Goal: Complete application form: Complete application form

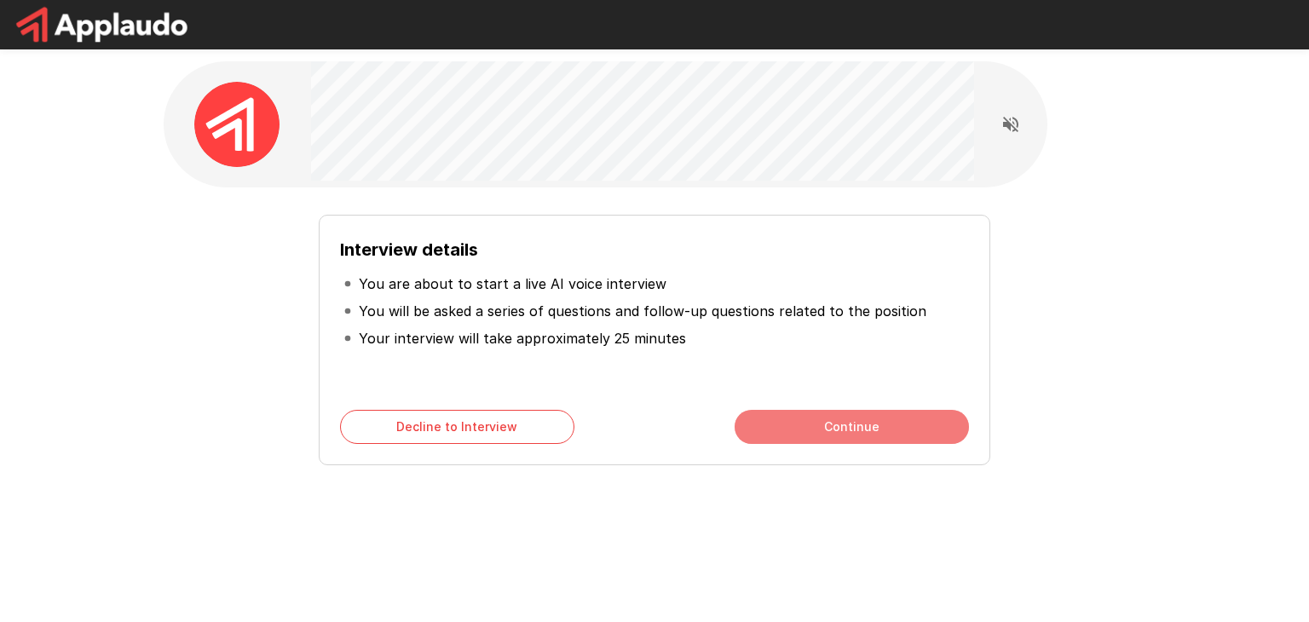
click at [860, 423] on button "Continue" at bounding box center [851, 427] width 234 height 34
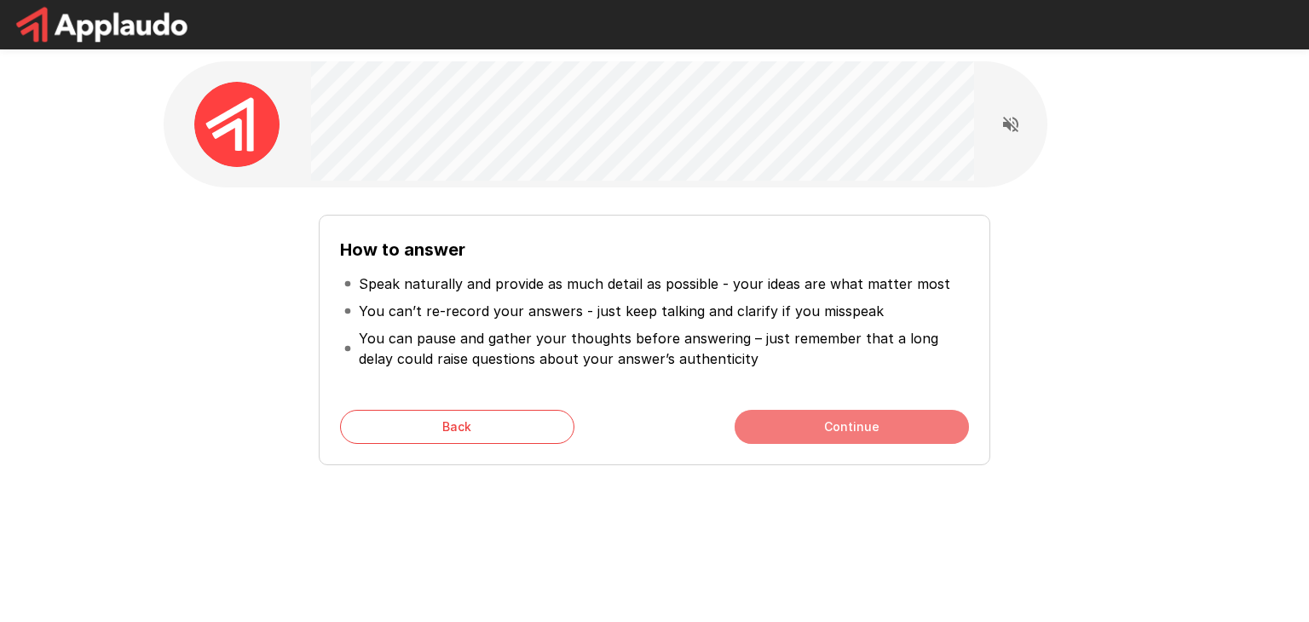
click at [846, 417] on button "Continue" at bounding box center [851, 427] width 234 height 34
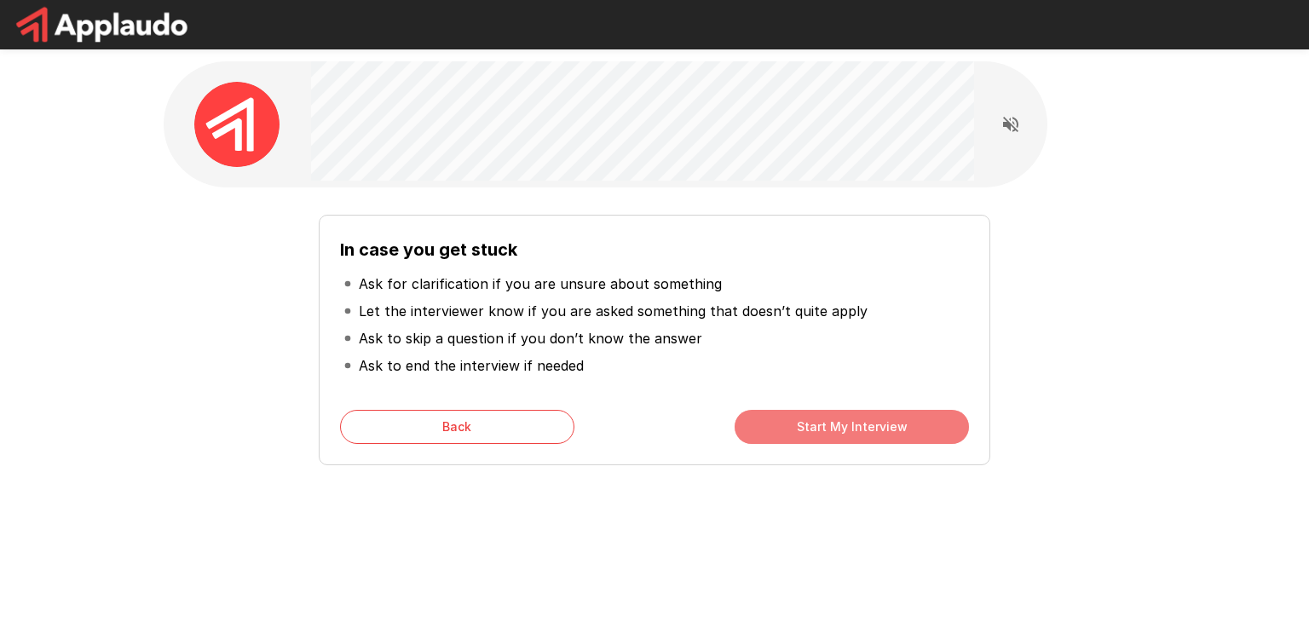
click at [846, 417] on button "Start My Interview" at bounding box center [851, 427] width 234 height 34
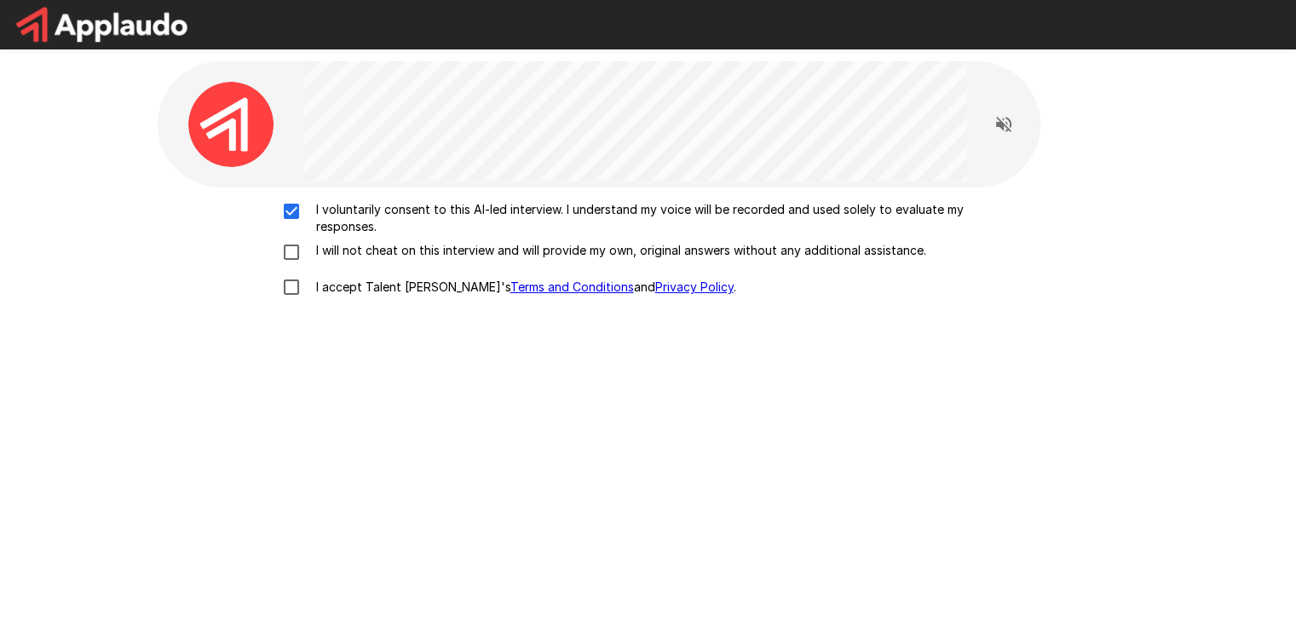
click at [296, 236] on div "I voluntarily consent to this AI-led interview. I understand my voice will be r…" at bounding box center [648, 253] width 968 height 104
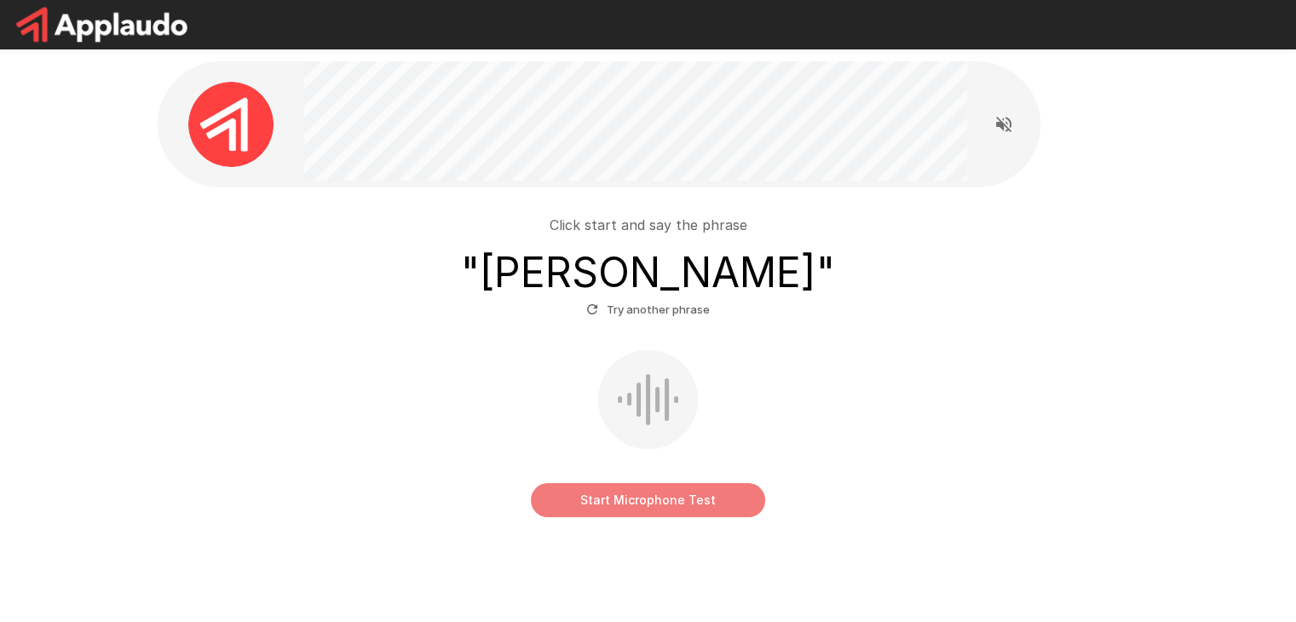
click at [667, 498] on button "Start Microphone Test" at bounding box center [648, 500] width 234 height 34
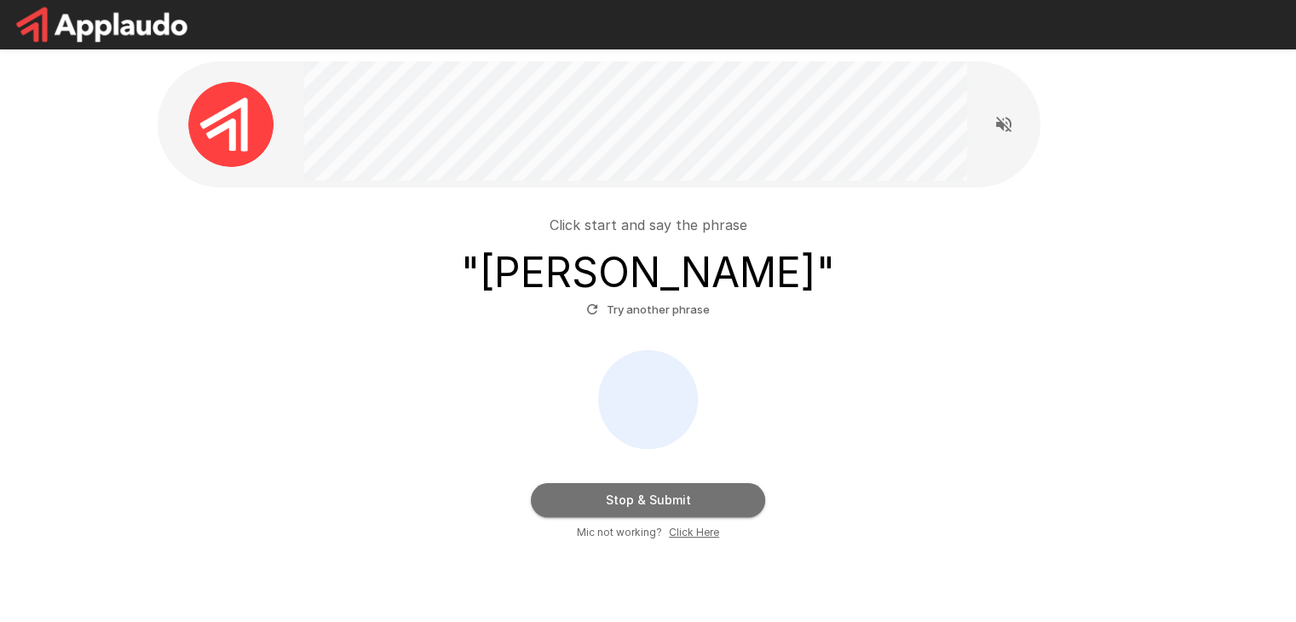
click at [667, 499] on button "Stop & Submit" at bounding box center [648, 500] width 234 height 34
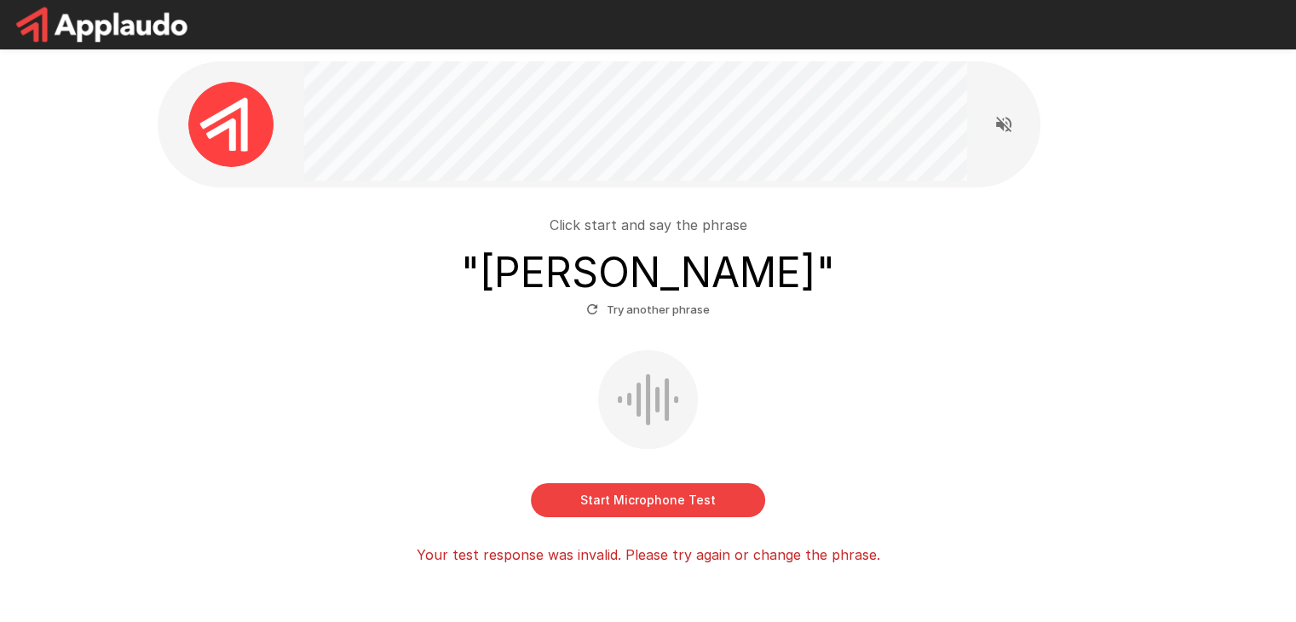
click at [630, 498] on button "Start Microphone Test" at bounding box center [648, 500] width 234 height 34
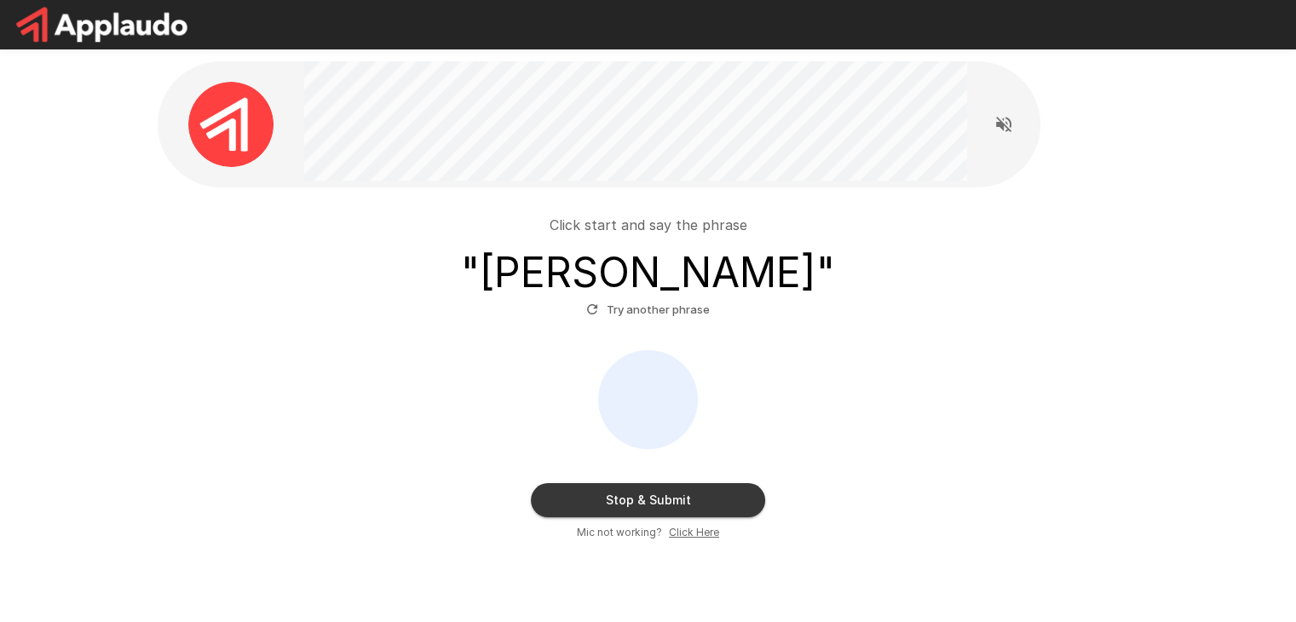
click at [630, 498] on button "Stop & Submit" at bounding box center [648, 500] width 234 height 34
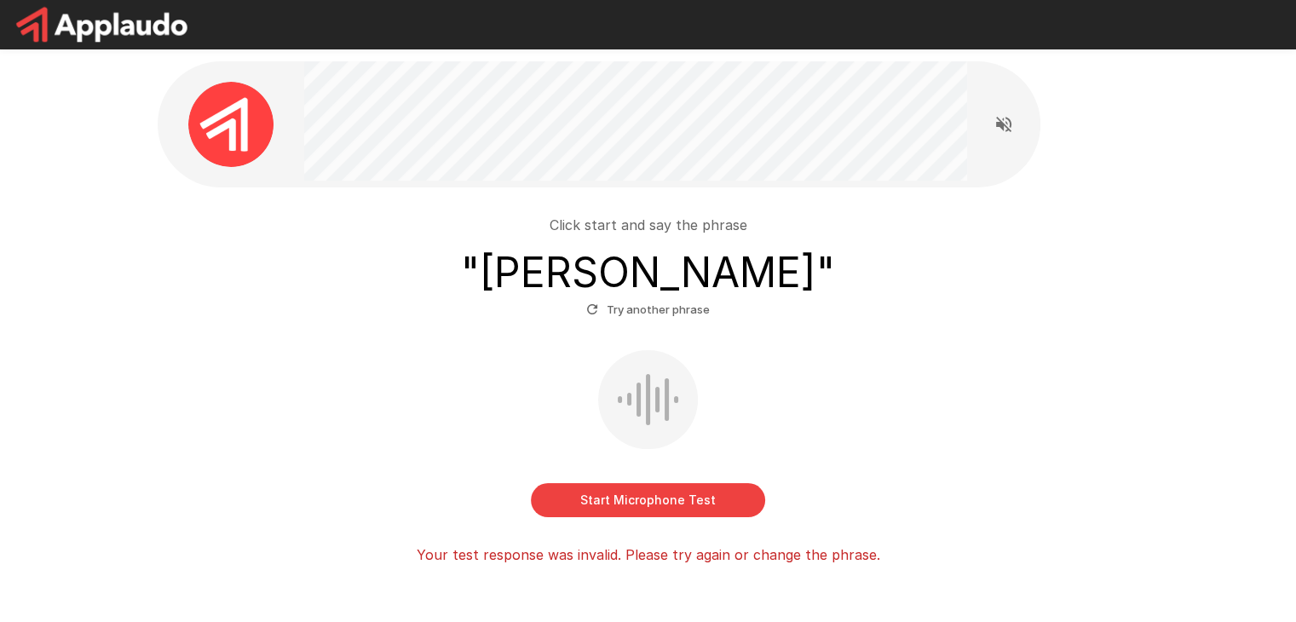
click at [662, 407] on div at bounding box center [648, 399] width 100 height 99
click at [595, 314] on icon "button" at bounding box center [591, 309] width 15 height 15
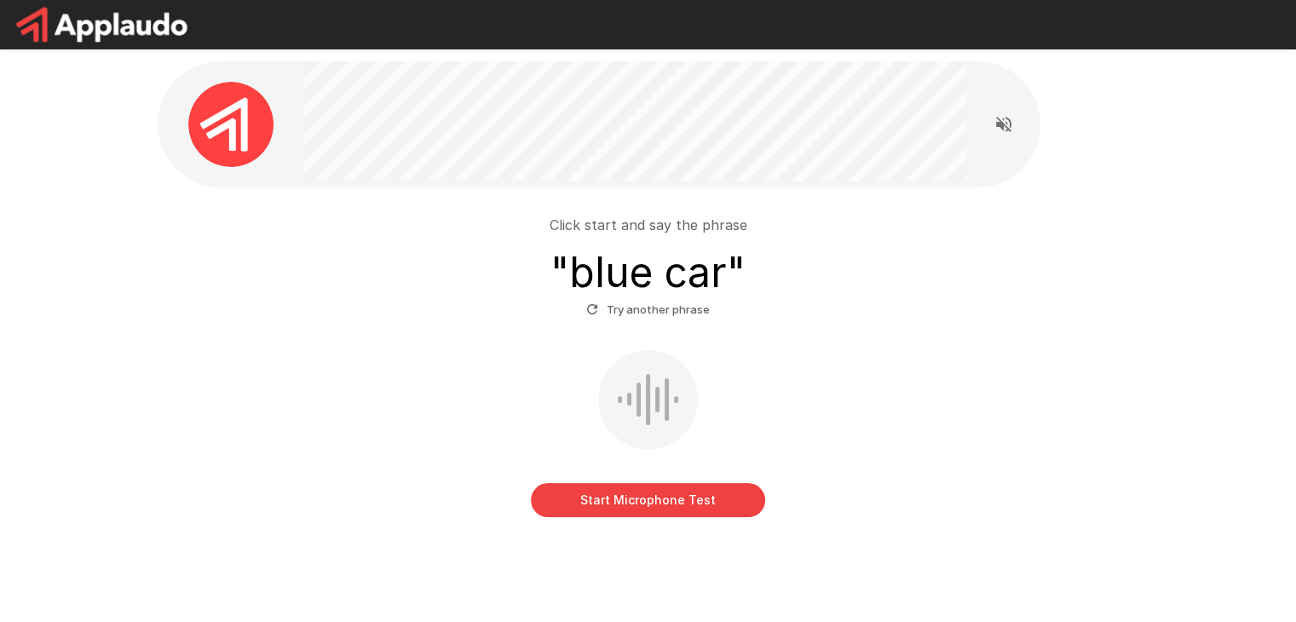
click at [680, 504] on button "Start Microphone Test" at bounding box center [648, 500] width 234 height 34
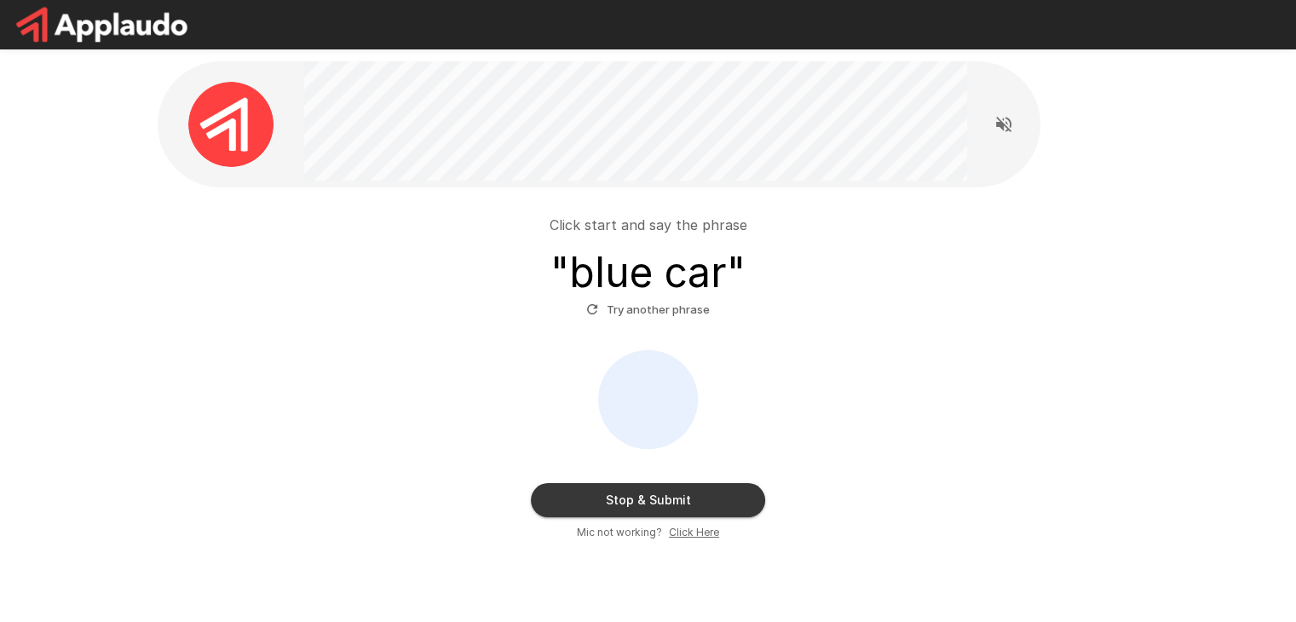
click at [689, 507] on button "Stop & Submit" at bounding box center [648, 500] width 234 height 34
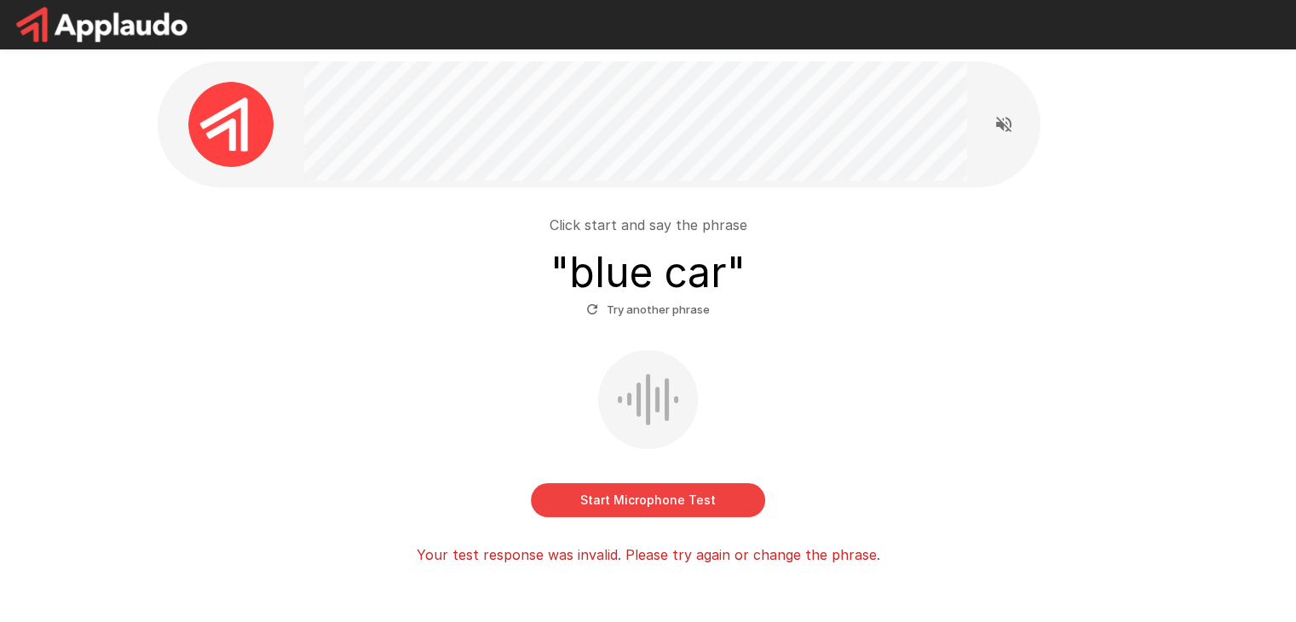
click at [679, 506] on button "Start Microphone Test" at bounding box center [648, 500] width 234 height 34
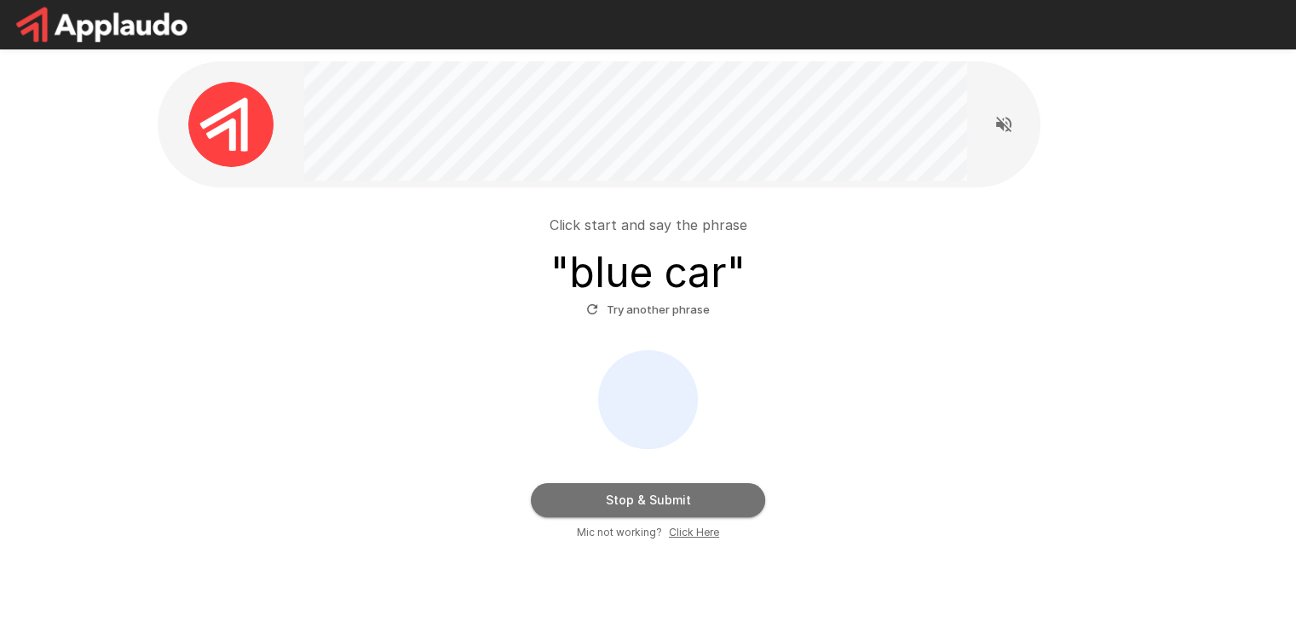
click at [690, 495] on button "Stop & Submit" at bounding box center [648, 500] width 234 height 34
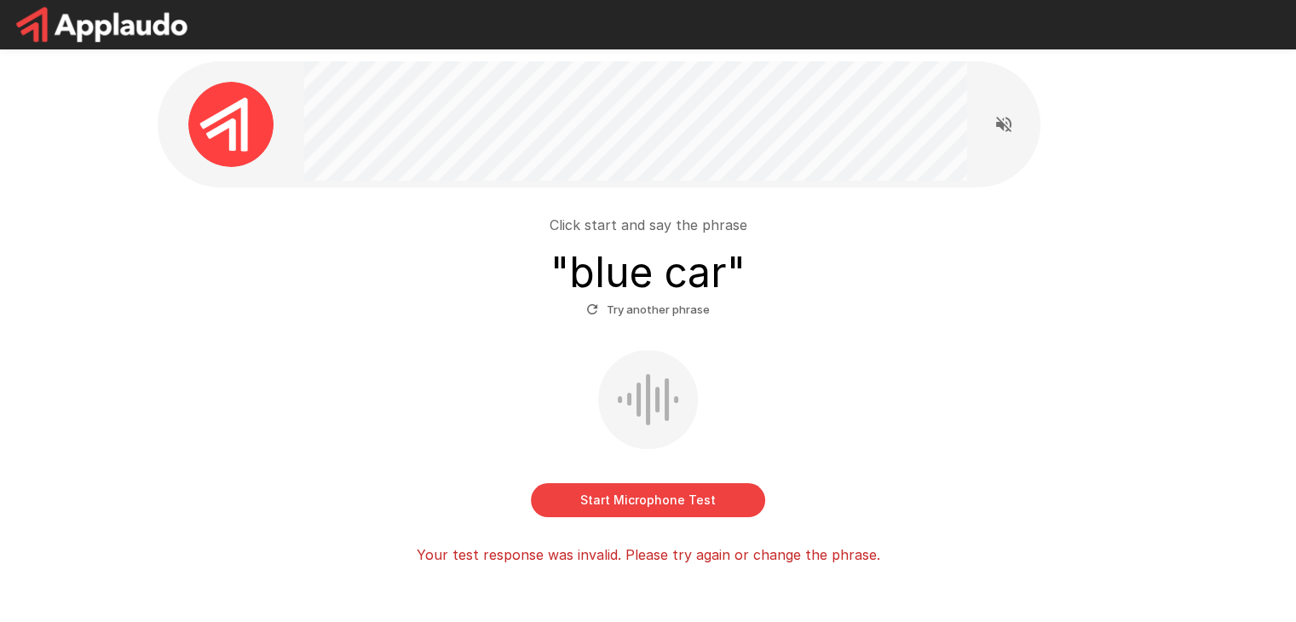
drag, startPoint x: 486, startPoint y: 481, endPoint x: 1170, endPoint y: 336, distance: 698.6
click at [1170, 336] on div "Click start and say the phrase " blue car " Try another phrase Start Microphone…" at bounding box center [648, 354] width 1296 height 708
click at [655, 489] on button "Start Microphone Test" at bounding box center [648, 500] width 234 height 34
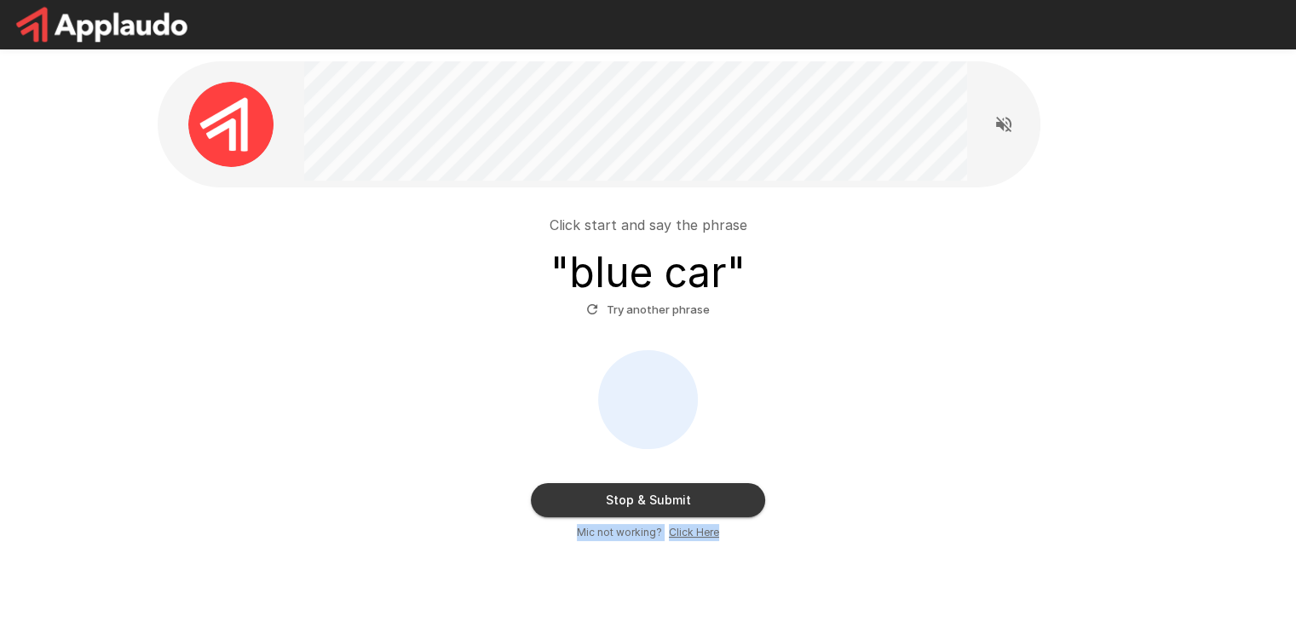
click at [692, 491] on button "Stop & Submit" at bounding box center [648, 500] width 234 height 34
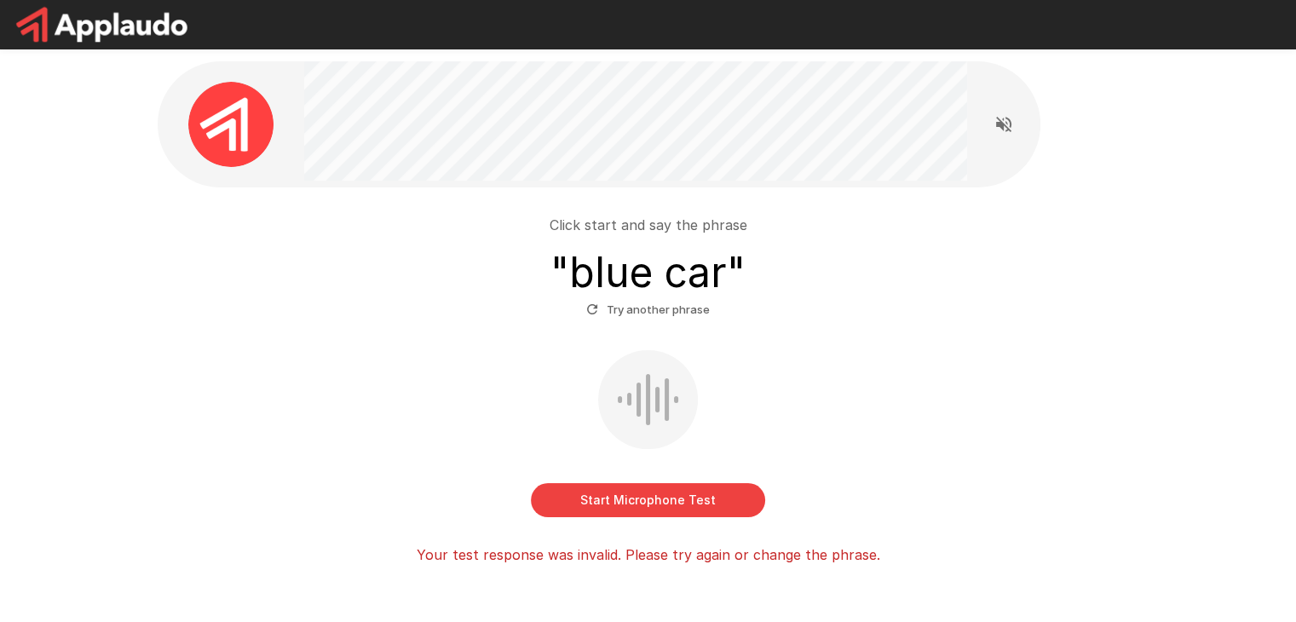
click at [671, 496] on button "Start Microphone Test" at bounding box center [648, 500] width 234 height 34
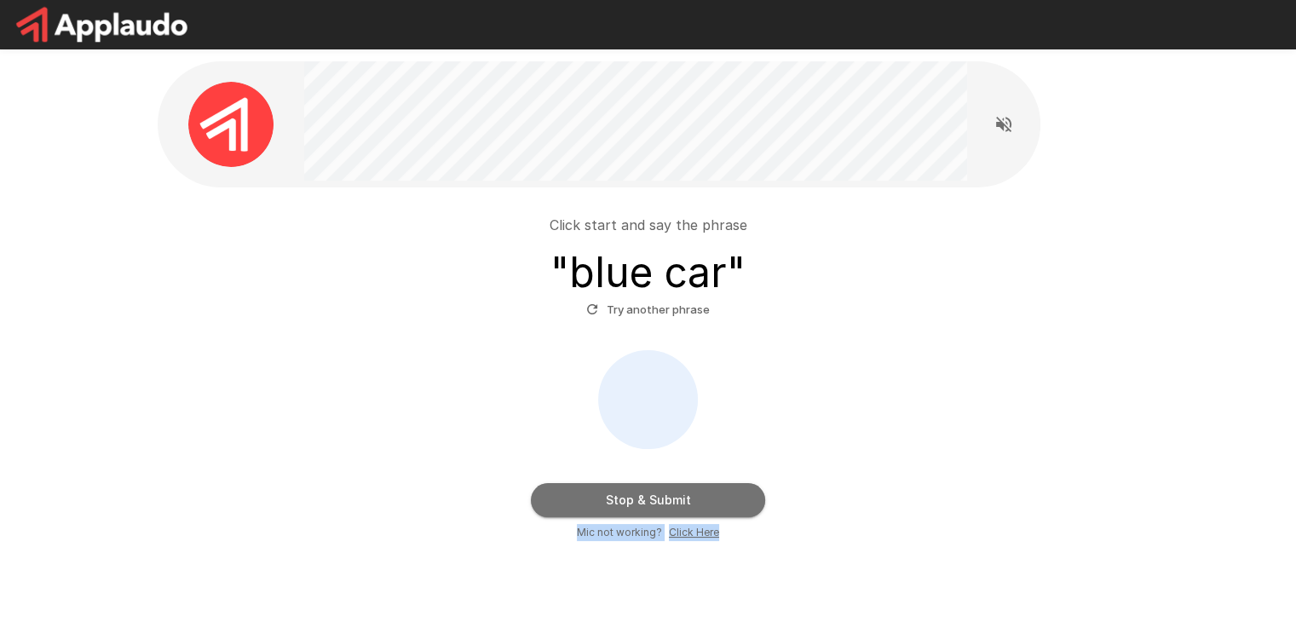
click at [671, 496] on button "Stop & Submit" at bounding box center [648, 500] width 234 height 34
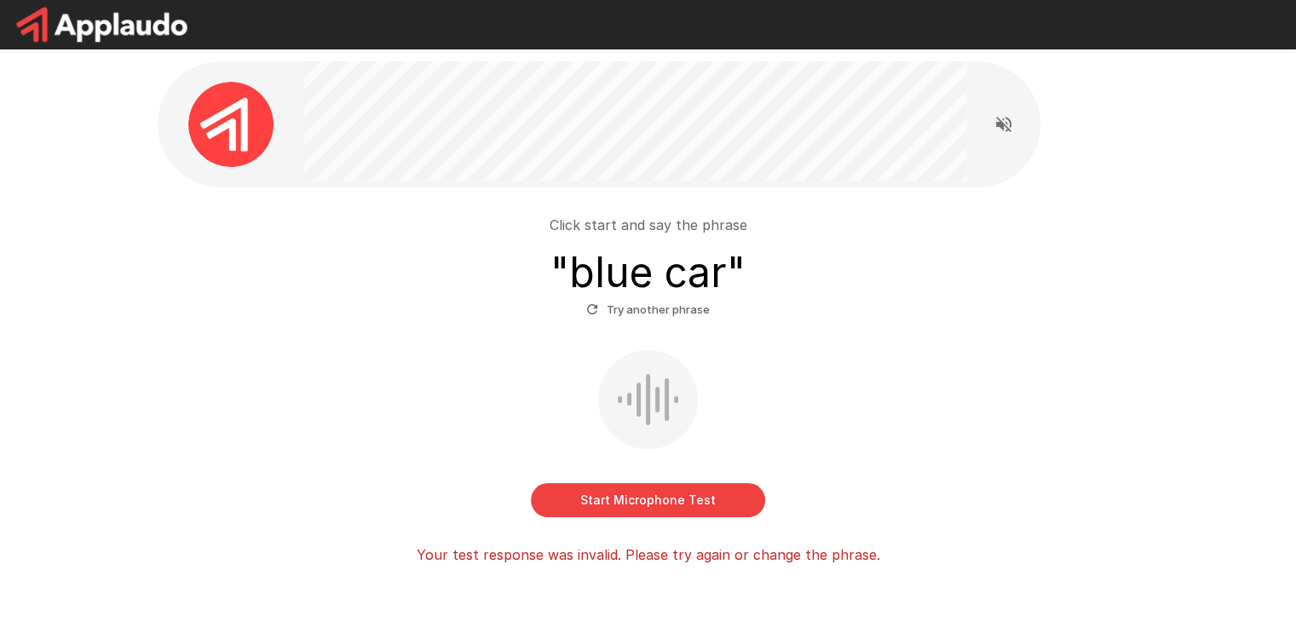
click at [901, 425] on div "Start Microphone Test" at bounding box center [648, 433] width 968 height 167
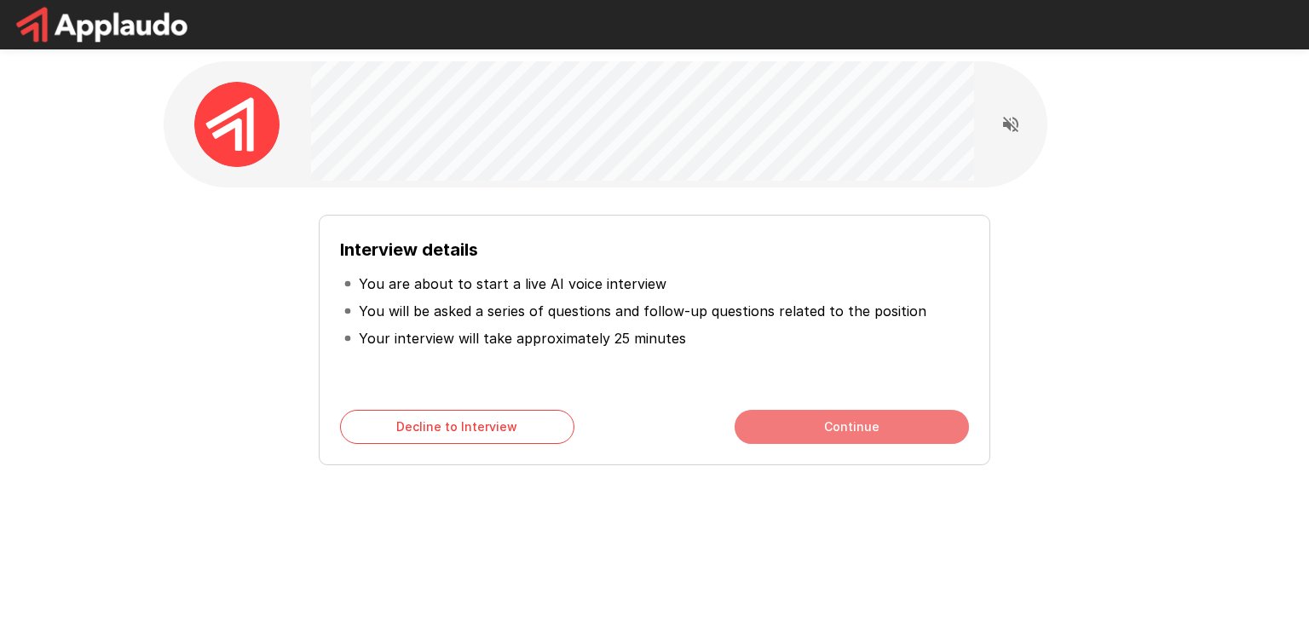
click at [803, 417] on button "Continue" at bounding box center [851, 427] width 234 height 34
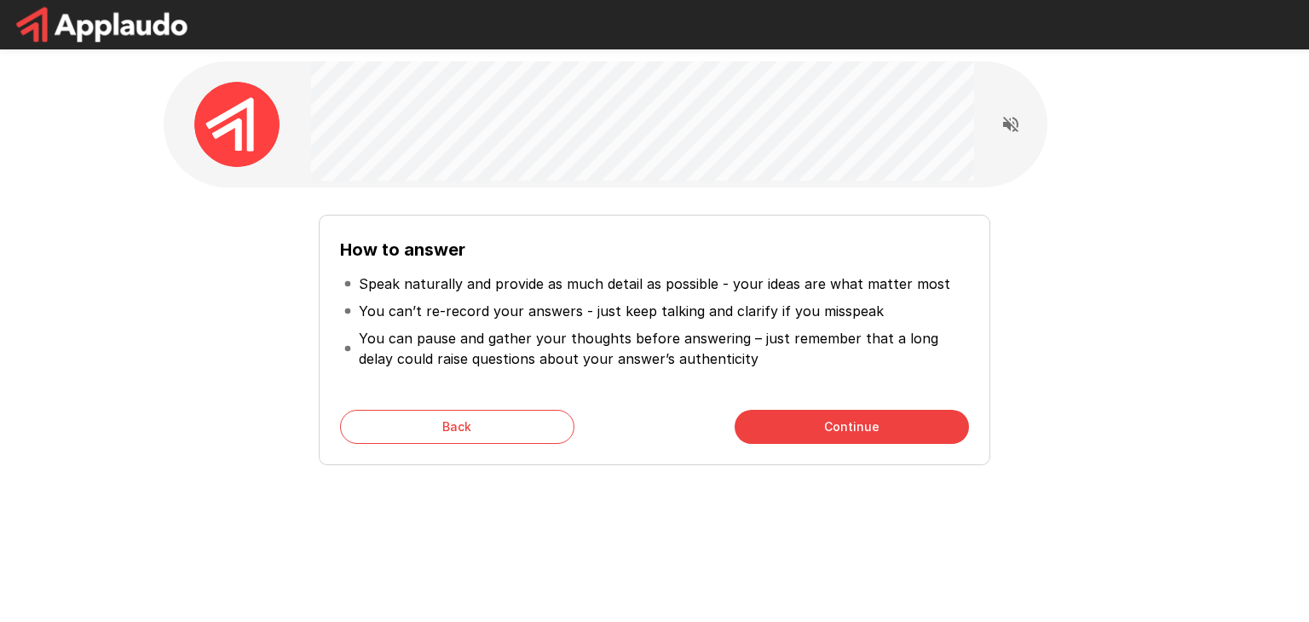
click at [799, 409] on div "How to answer Speak naturally and provide as much detail as possible - your ide…" at bounding box center [654, 340] width 671 height 250
click at [803, 423] on button "Continue" at bounding box center [851, 427] width 234 height 34
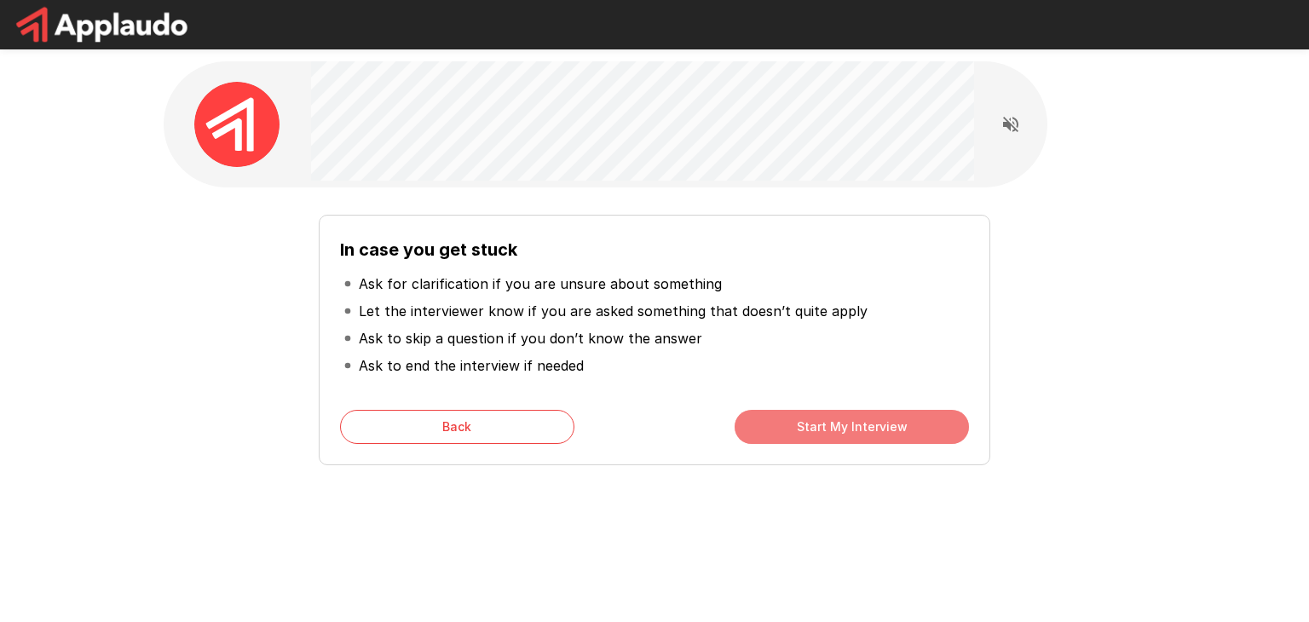
click at [801, 420] on button "Start My Interview" at bounding box center [851, 427] width 234 height 34
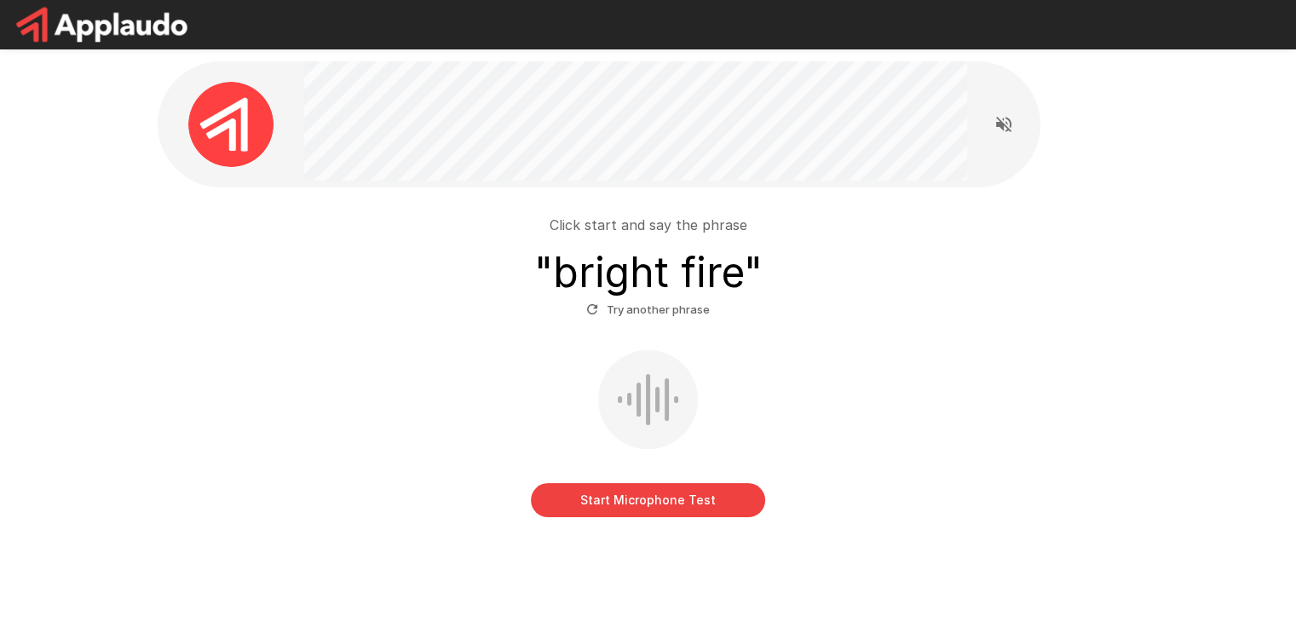
click at [666, 505] on button "Start Microphone Test" at bounding box center [648, 500] width 234 height 34
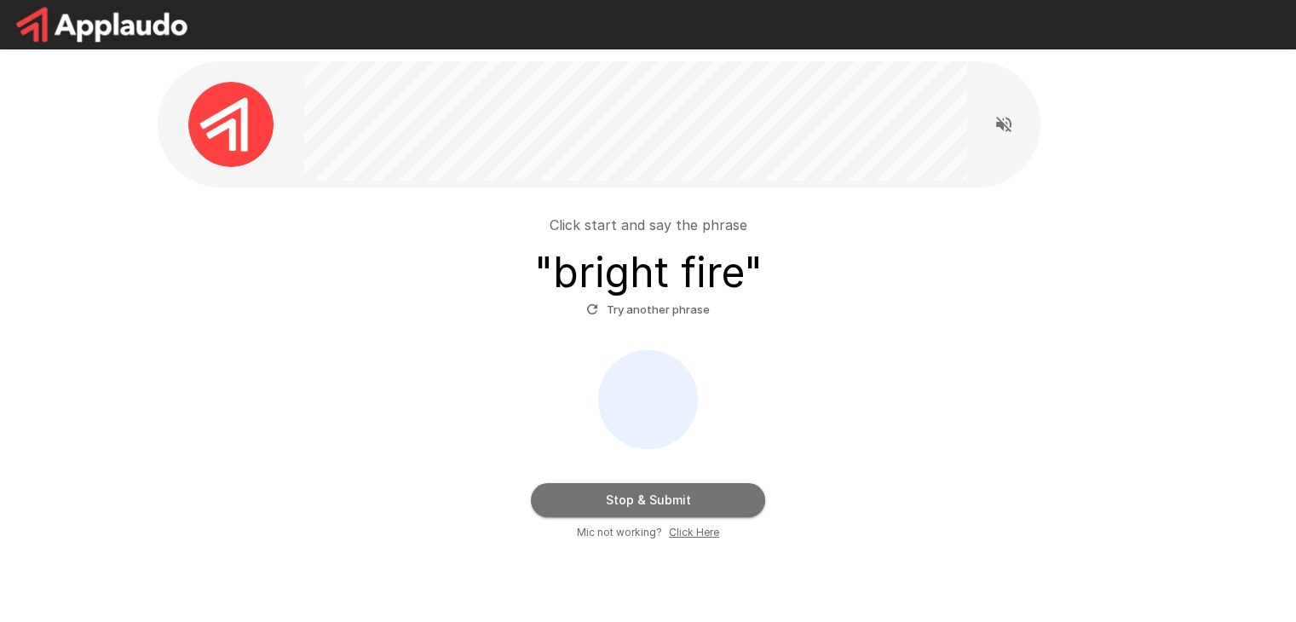
click at [661, 494] on button "Stop & Submit" at bounding box center [648, 500] width 234 height 34
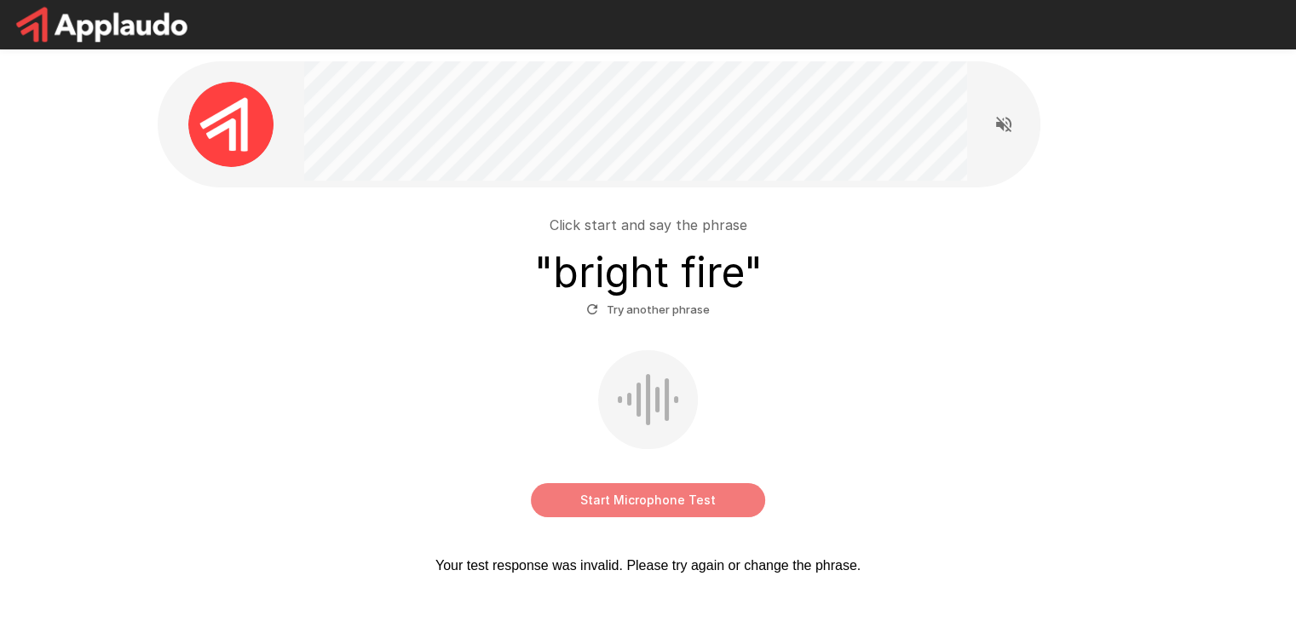
click at [657, 498] on button "Start Microphone Test" at bounding box center [648, 500] width 234 height 34
